Goal: Contribute content

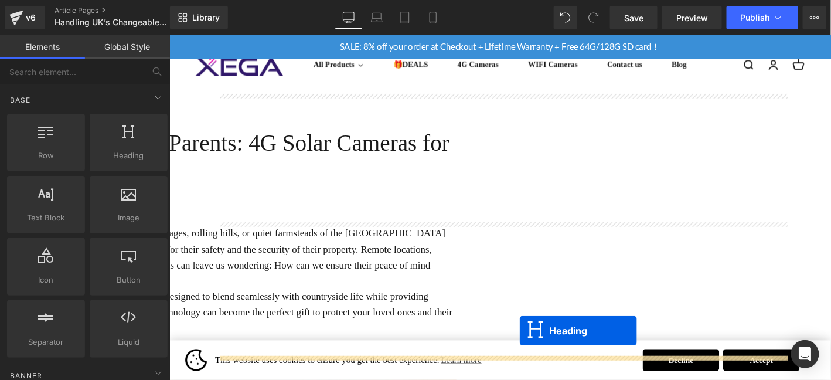
scroll to position [58, 0]
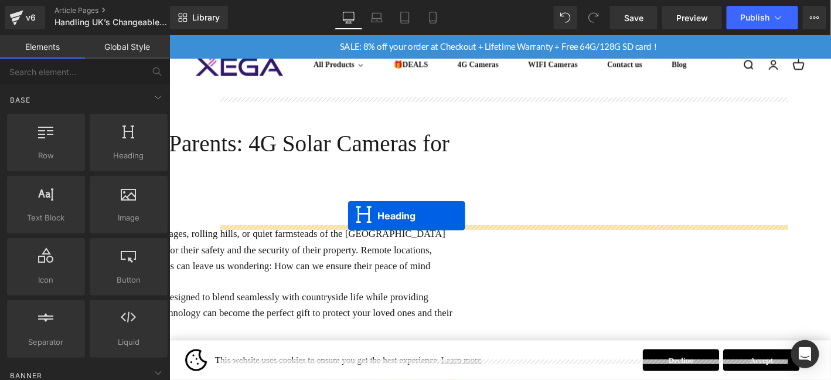
drag, startPoint x: 530, startPoint y: 203, endPoint x: 373, endPoint y: 246, distance: 162.3
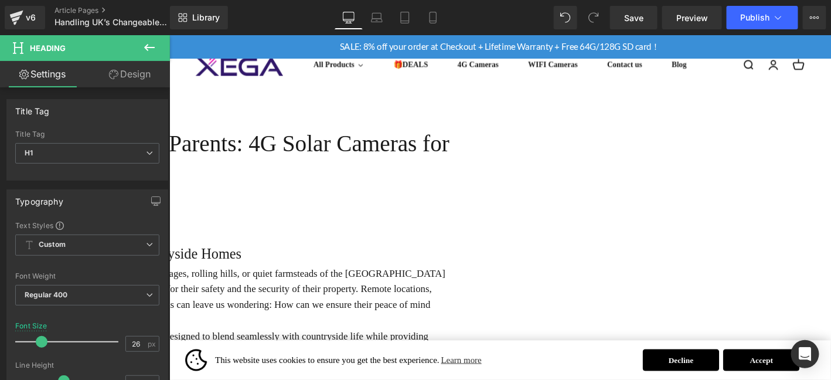
click at [282, 281] on h1 "The Unique Challenges of Protecting UK Countryside Homes​" at bounding box center [172, 269] width 608 height 25
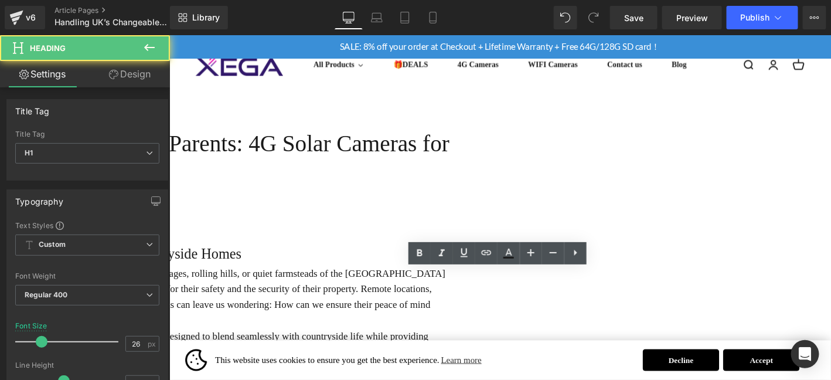
click at [282, 281] on h1 "The Unique Challenges of Protecting UK Countryside Homes​" at bounding box center [172, 269] width 608 height 25
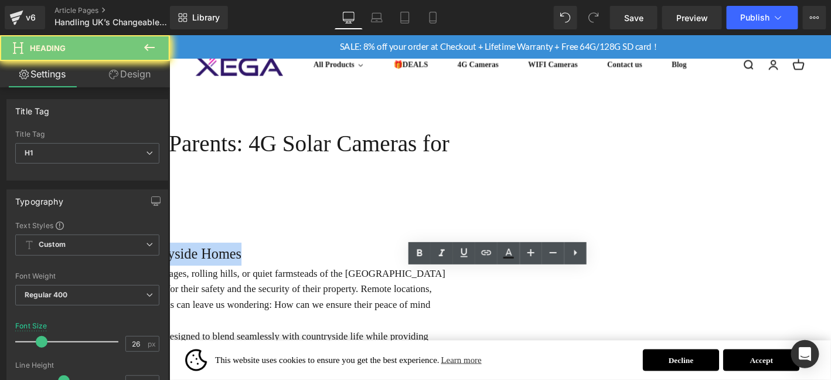
click at [282, 281] on h1 "The Unique Challenges of Protecting UK Countryside Homes​" at bounding box center [172, 269] width 608 height 25
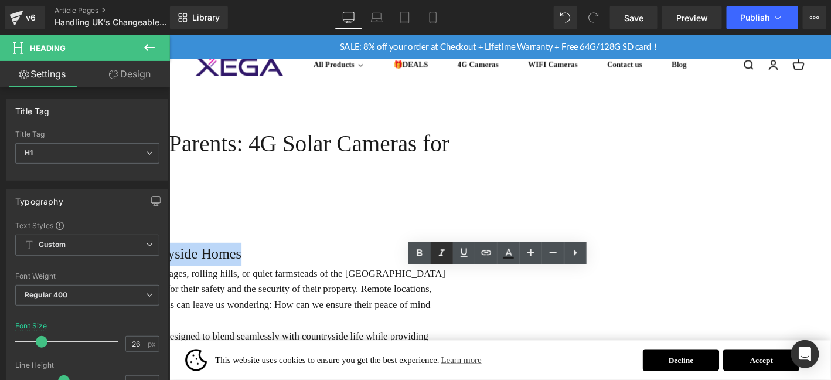
paste div
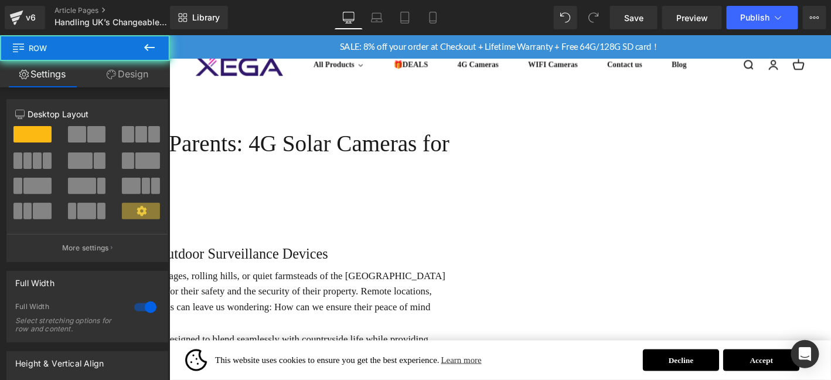
click at [434, 281] on h1 "The UK Weather: A "Natural Test Ground" for Outdoor Surveillance Devices" at bounding box center [172, 269] width 608 height 25
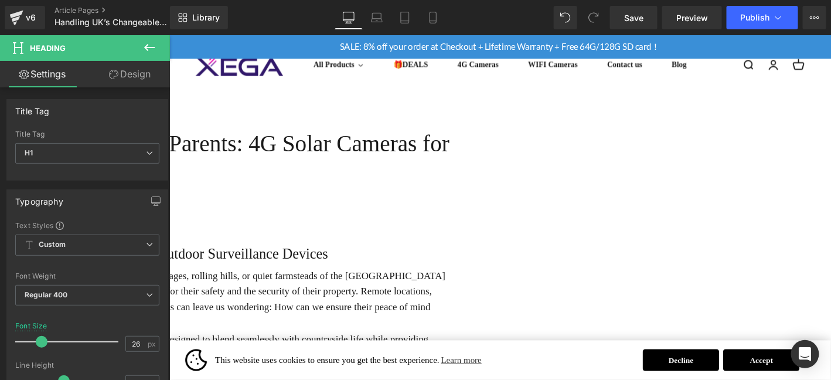
drag, startPoint x: 119, startPoint y: 74, endPoint x: 112, endPoint y: 146, distance: 72.9
click at [119, 74] on link "Design" at bounding box center [129, 74] width 85 height 26
click at [0, 0] on div "Spacing" at bounding box center [0, 0] width 0 height 0
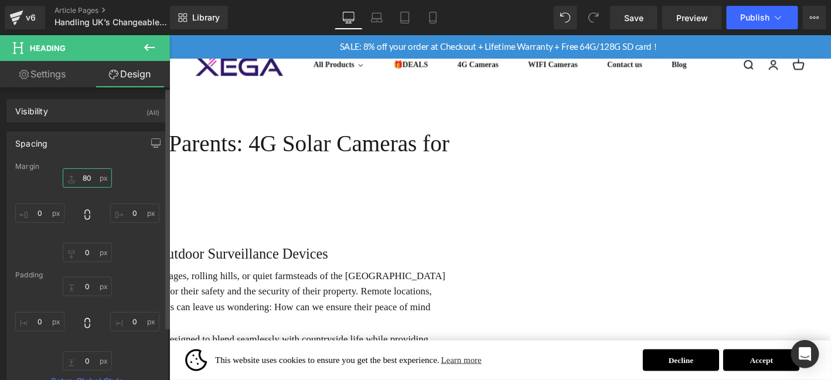
click at [89, 182] on input "80" at bounding box center [87, 177] width 49 height 19
click at [89, 170] on input "30" at bounding box center [87, 177] width 49 height 19
click at [94, 186] on input "30" at bounding box center [87, 177] width 49 height 19
click at [95, 187] on div "30 30 0px 0 0px 0 0px 0" at bounding box center [87, 215] width 144 height 94
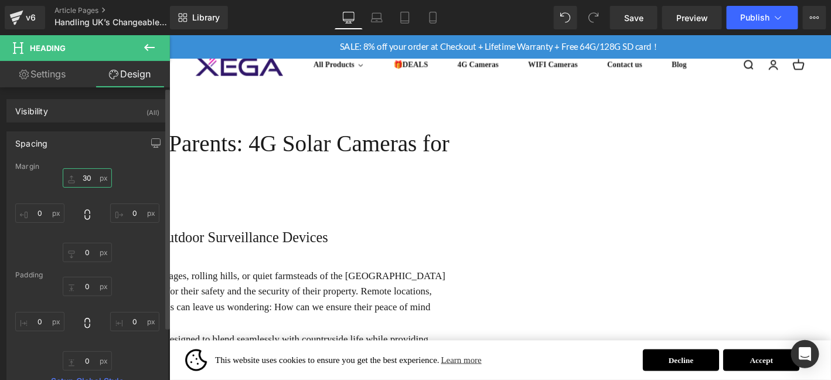
click at [90, 177] on input "30" at bounding box center [87, 177] width 49 height 19
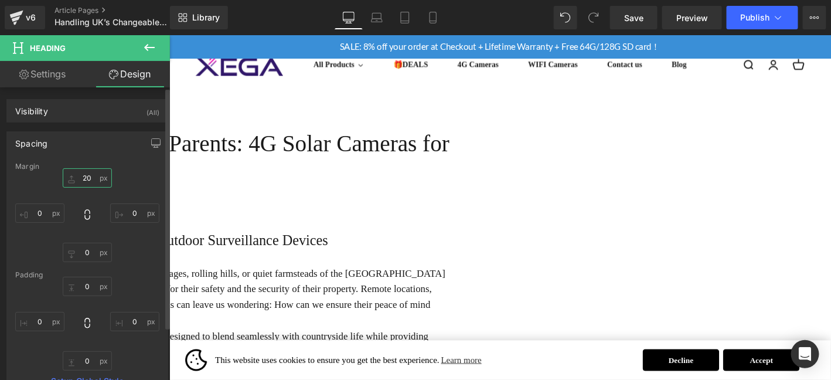
type input "20"
click at [476, 281] on div "For many of us with parents or elderly relatives living in the idyllic villages…" at bounding box center [172, 354] width 608 height 146
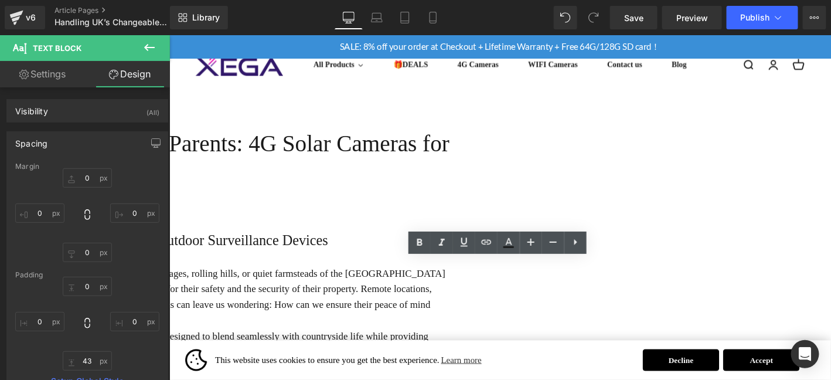
click at [476, 281] on p "For many of us with parents or elderly relatives living in the idyllic villages…" at bounding box center [172, 314] width 608 height 67
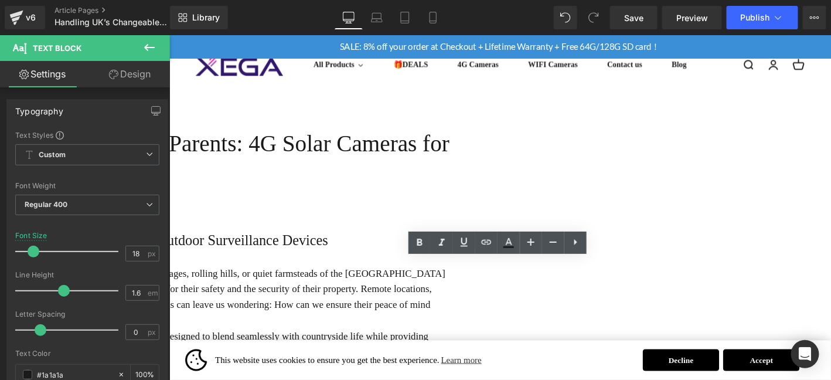
drag, startPoint x: 821, startPoint y: 262, endPoint x: 717, endPoint y: 401, distance: 173.7
click at [476, 262] on h1 "The UK Weather: A "Natural Test Ground" for Outdoor Surveillance Devices" at bounding box center [172, 254] width 608 height 25
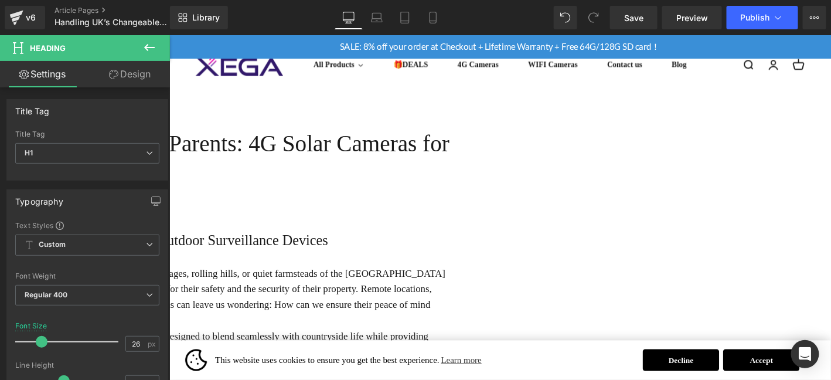
click at [363, 281] on p "For many of us with parents or elderly relatives living in the idyllic villages…" at bounding box center [172, 314] width 608 height 67
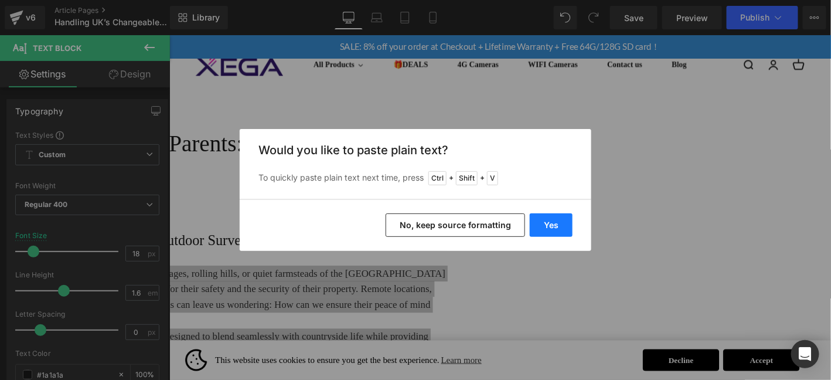
drag, startPoint x: 562, startPoint y: 223, endPoint x: 421, endPoint y: 202, distance: 142.8
click at [562, 223] on button "Yes" at bounding box center [551, 224] width 43 height 23
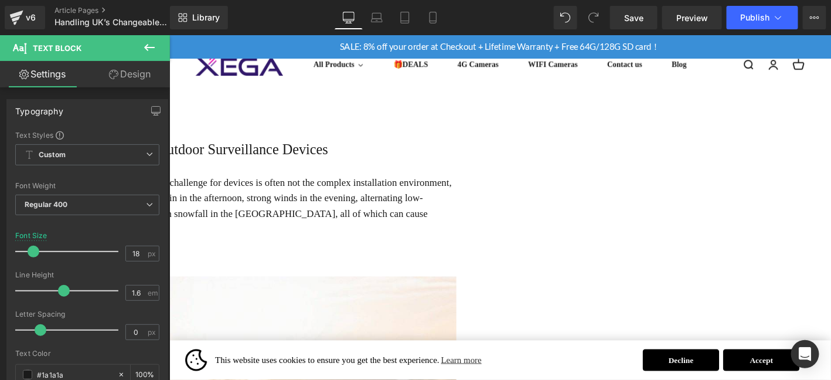
scroll to position [156, 0]
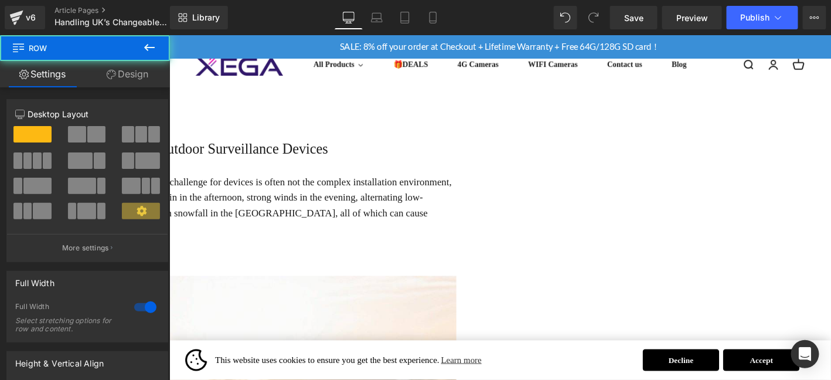
click at [476, 221] on p "For outdoor security users in the [GEOGRAPHIC_DATA], the biggest challenge for …" at bounding box center [172, 216] width 608 height 67
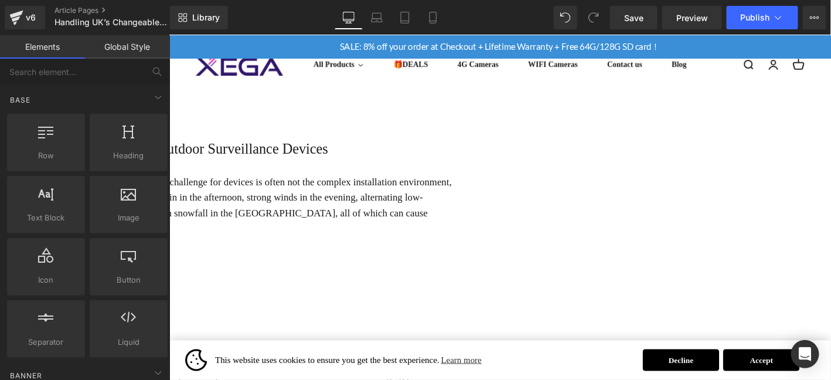
click at [476, 215] on p "For outdoor security users in the [GEOGRAPHIC_DATA], the biggest challenge for …" at bounding box center [172, 216] width 608 height 67
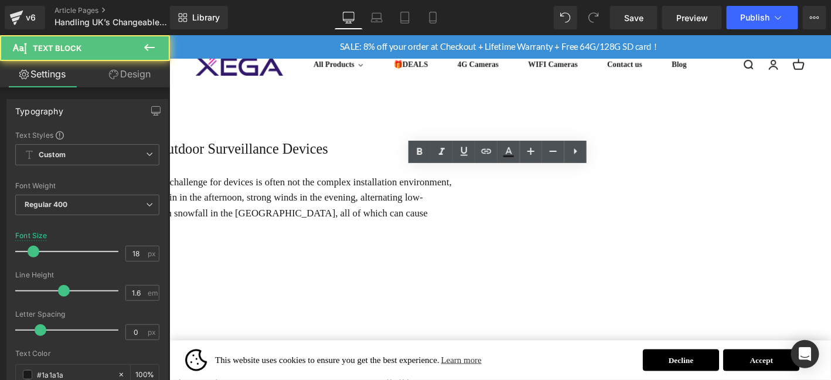
click at [476, 219] on p "For outdoor security users in the [GEOGRAPHIC_DATA], the biggest challenge for …" at bounding box center [172, 216] width 608 height 67
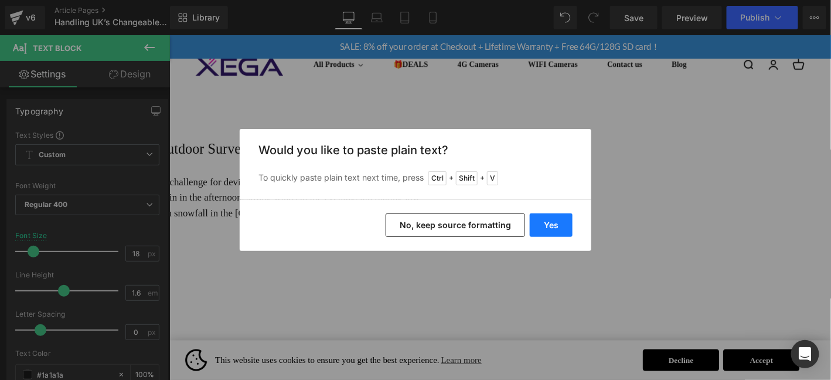
click at [551, 226] on button "Yes" at bounding box center [551, 224] width 43 height 23
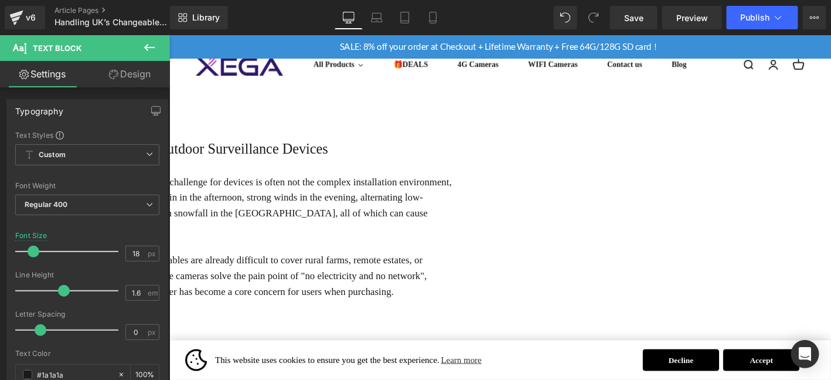
click at [476, 251] on p at bounding box center [172, 259] width 608 height 17
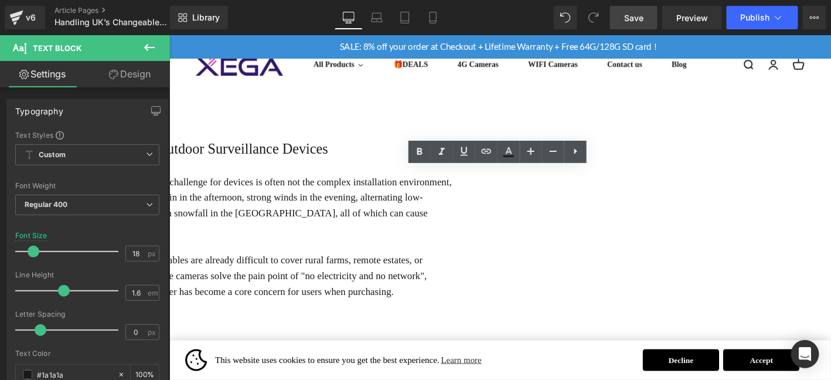
click at [640, 12] on span "Save" at bounding box center [633, 18] width 19 height 12
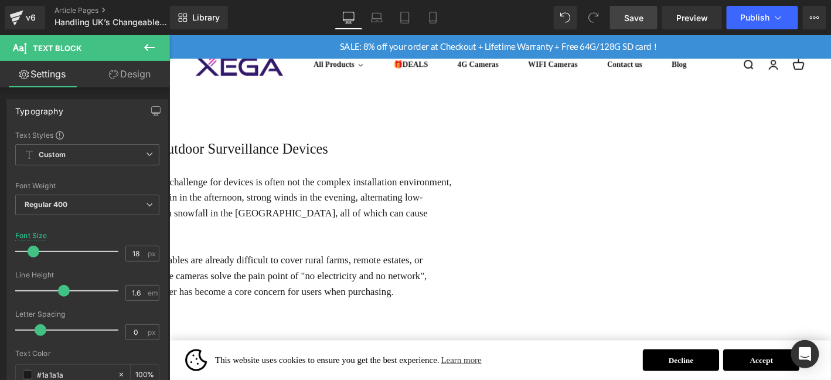
drag, startPoint x: 829, startPoint y: 278, endPoint x: 776, endPoint y: 292, distance: 55.3
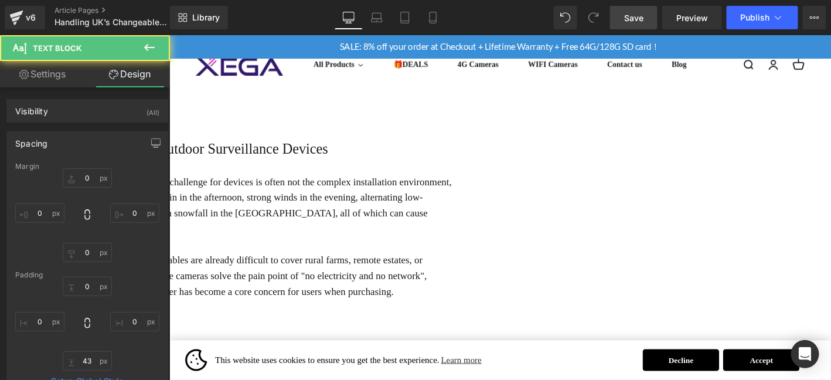
scroll to position [175, 0]
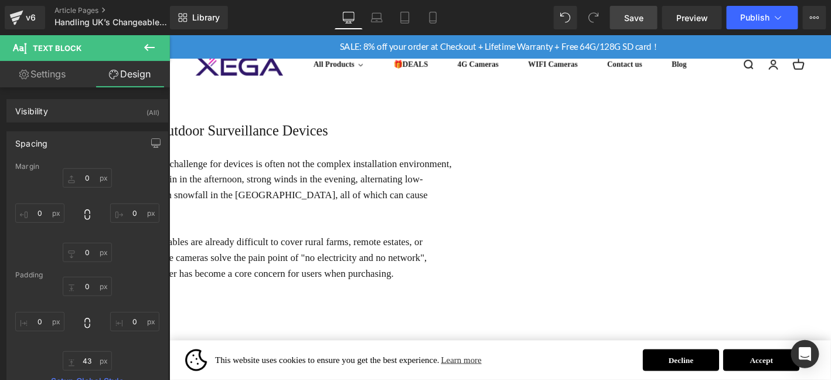
click at [376, 299] on p at bounding box center [172, 307] width 608 height 17
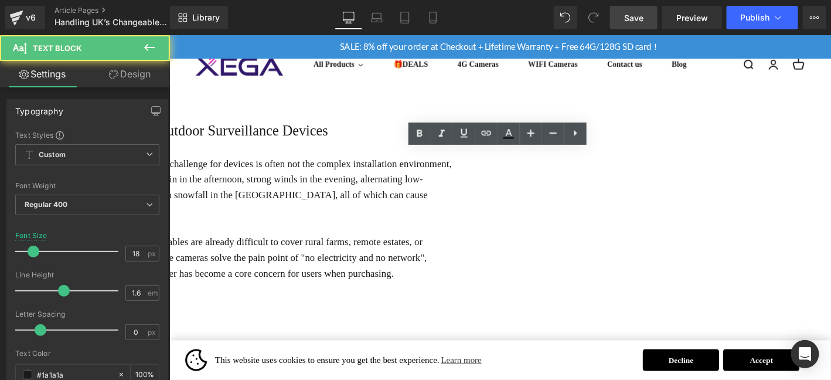
click at [361, 316] on p at bounding box center [172, 324] width 608 height 17
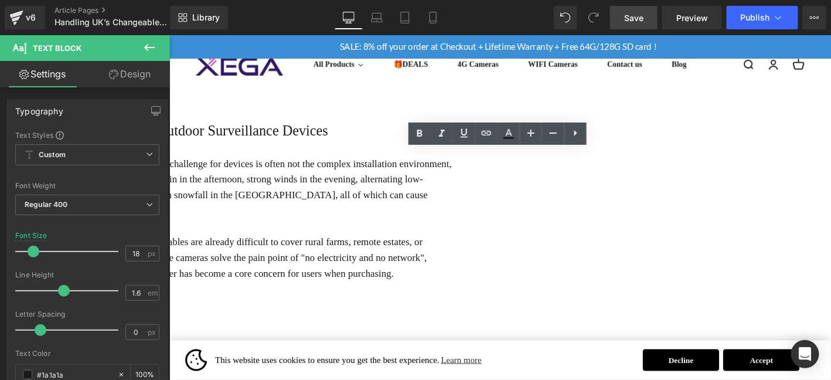
click at [316, 318] on div "For outdoor security users in the [GEOGRAPHIC_DATA], the biggest challenge for …" at bounding box center [172, 261] width 608 height 194
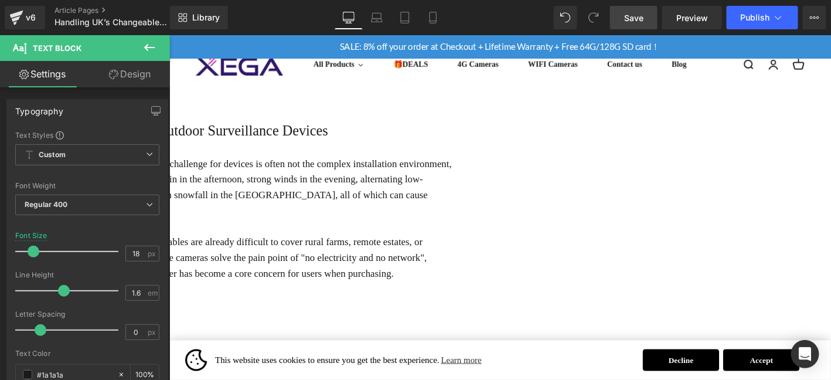
click at [286, 287] on div "For outdoor security users in the [GEOGRAPHIC_DATA], the biggest challenge for …" at bounding box center [172, 244] width 608 height 160
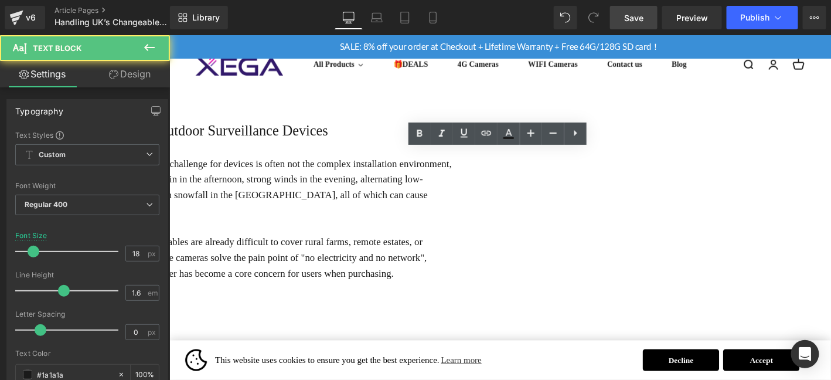
click at [476, 284] on div "For outdoor security users in the [GEOGRAPHIC_DATA], the biggest challenge for …" at bounding box center [172, 244] width 608 height 160
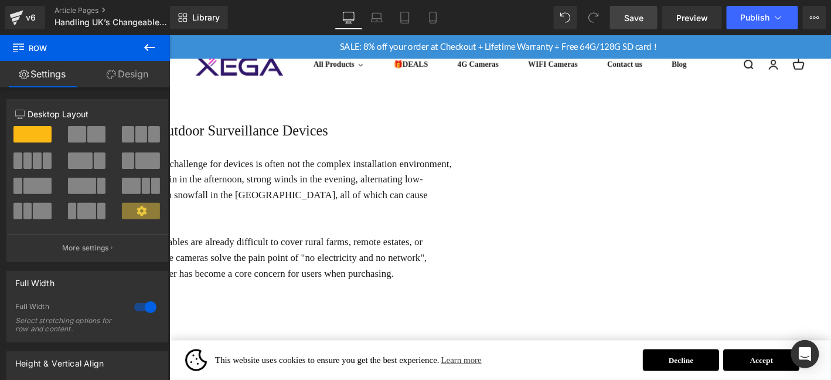
click at [312, 284] on div "For outdoor security users in the [GEOGRAPHIC_DATA], the biggest challenge for …" at bounding box center [172, 244] width 608 height 160
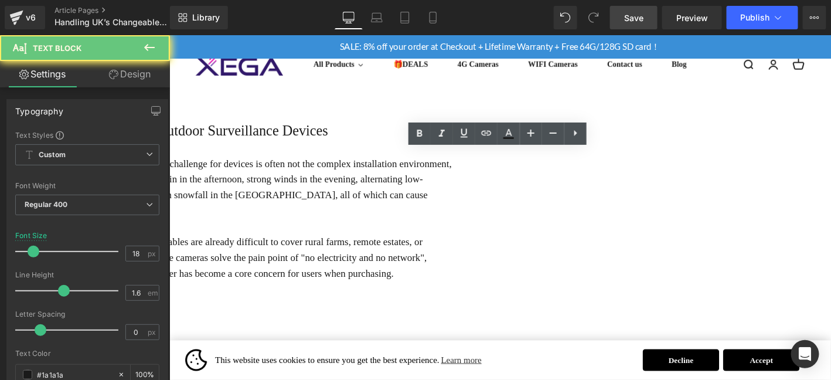
click at [268, 298] on div "For outdoor security users in the [GEOGRAPHIC_DATA], the biggest challenge for …" at bounding box center [172, 244] width 608 height 160
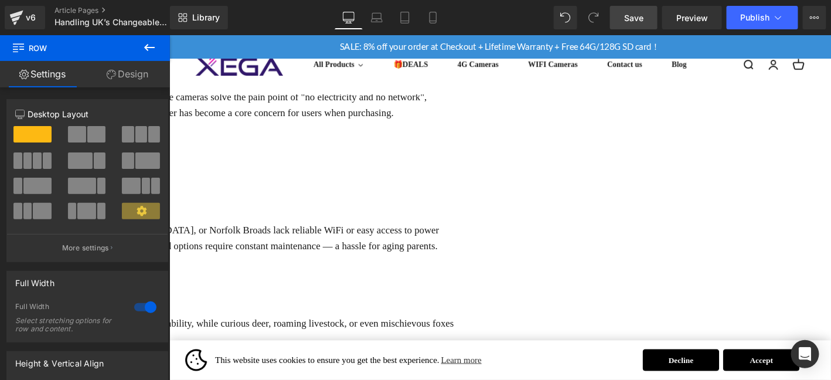
scroll to position [352, 0]
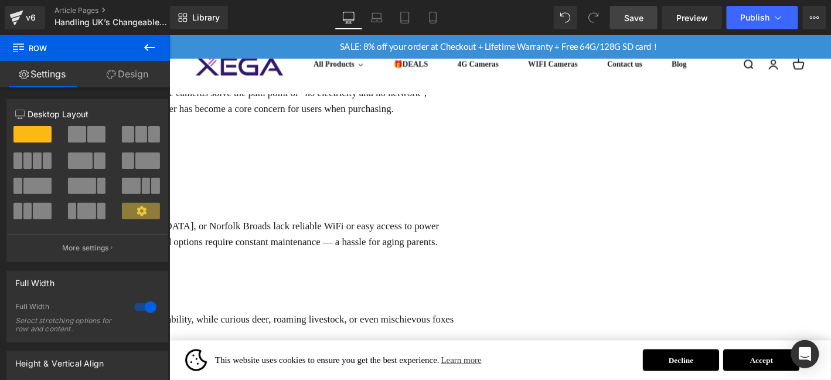
click at [637, 10] on link "Save" at bounding box center [633, 17] width 47 height 23
drag, startPoint x: 775, startPoint y: 231, endPoint x: 766, endPoint y: 238, distance: 11.3
click at [476, 231] on p "Many rural homes in the [GEOGRAPHIC_DATA], [GEOGRAPHIC_DATA], or Norfolk Broads…" at bounding box center [172, 248] width 608 height 34
